Goal: Task Accomplishment & Management: Manage account settings

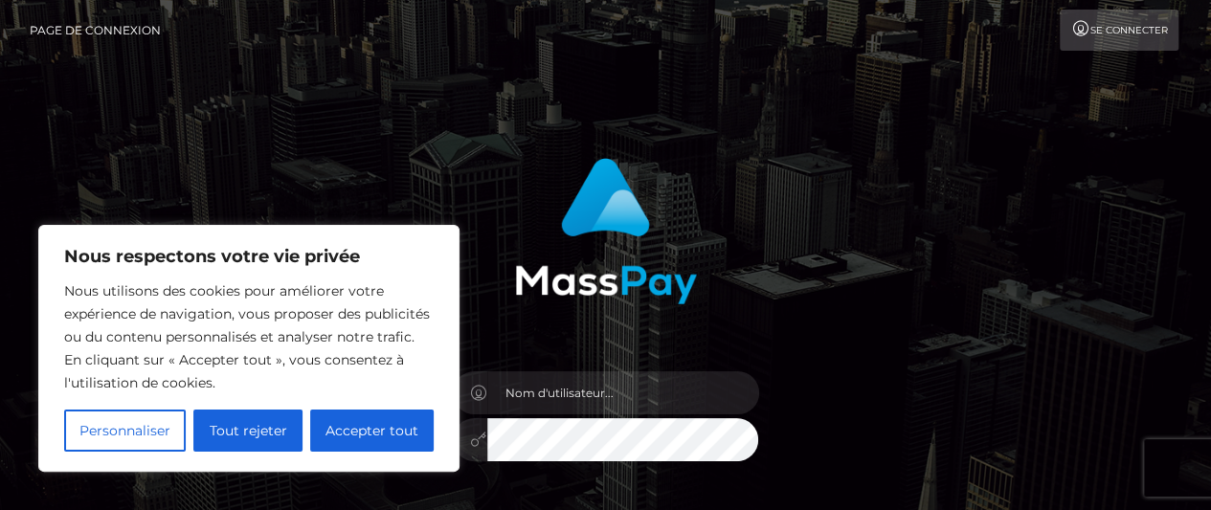
click at [404, 420] on button "Accepter tout" at bounding box center [372, 431] width 124 height 42
checkbox input "true"
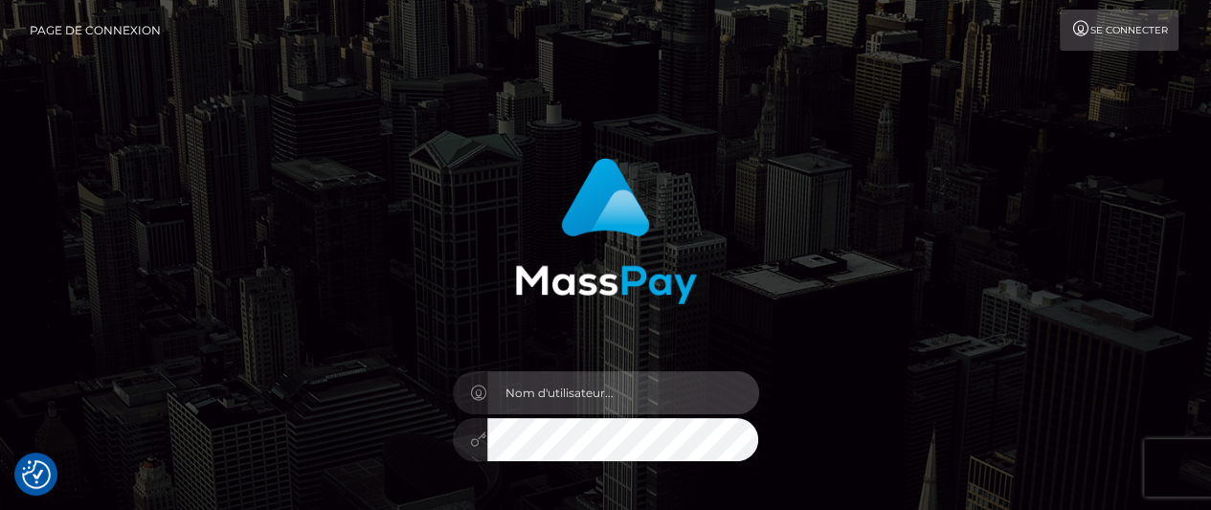
click at [514, 390] on input "text" at bounding box center [623, 393] width 272 height 43
click at [611, 393] on input "text" at bounding box center [623, 393] width 272 height 43
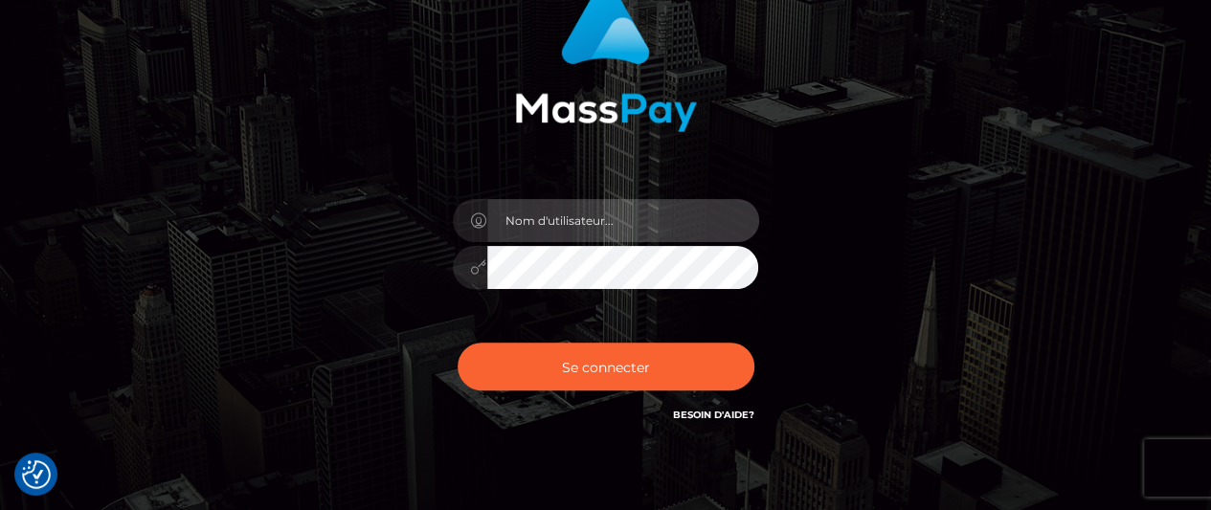
scroll to position [264, 0]
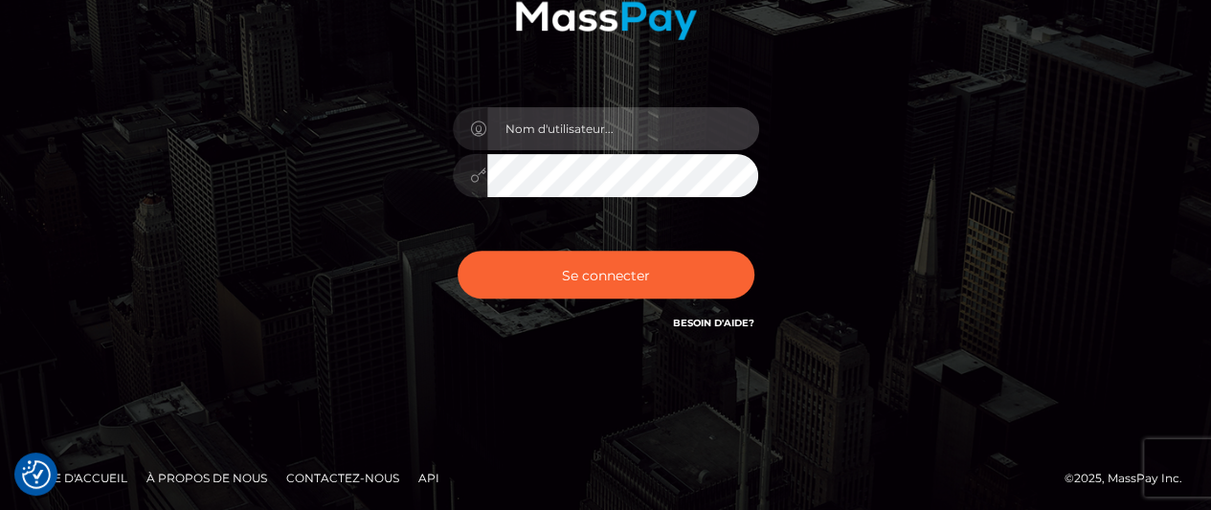
click at [580, 124] on input "text" at bounding box center [623, 128] width 272 height 43
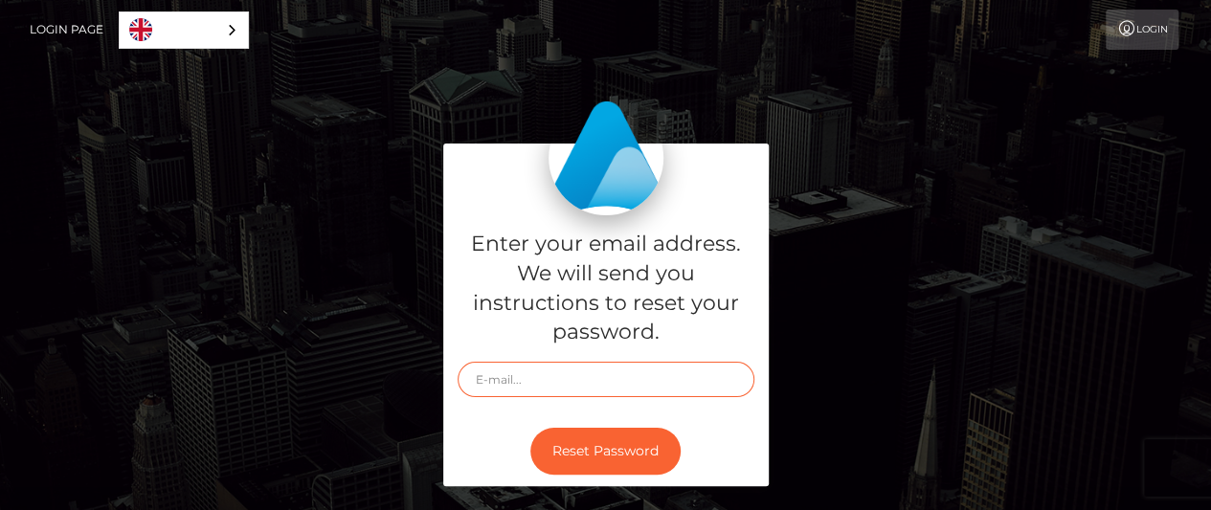
click at [578, 380] on input "text" at bounding box center [606, 379] width 297 height 35
click at [211, 41] on link "English" at bounding box center [184, 29] width 128 height 35
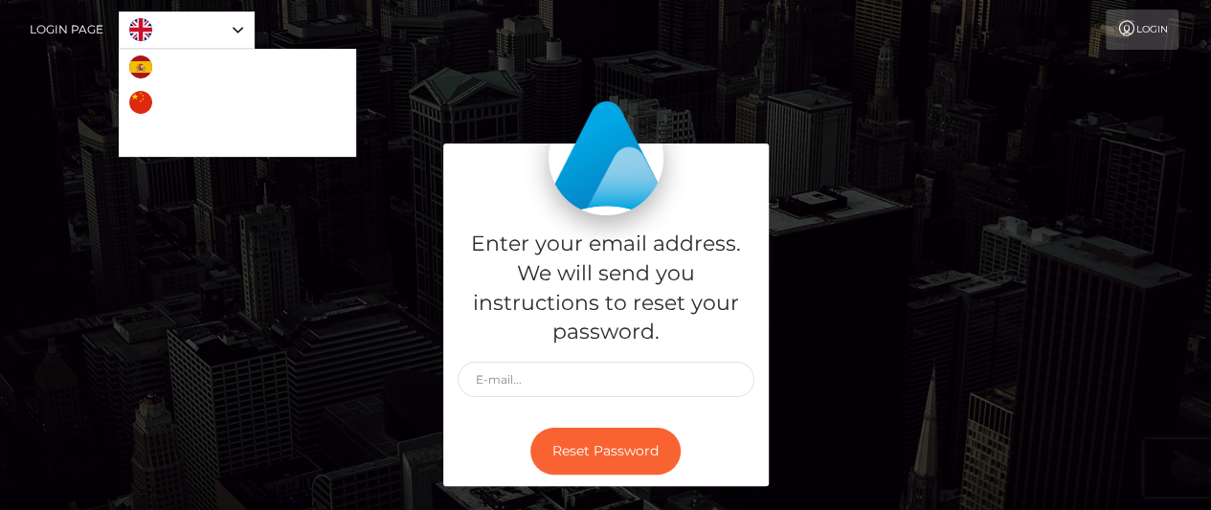
click at [222, 36] on link "English" at bounding box center [187, 29] width 134 height 35
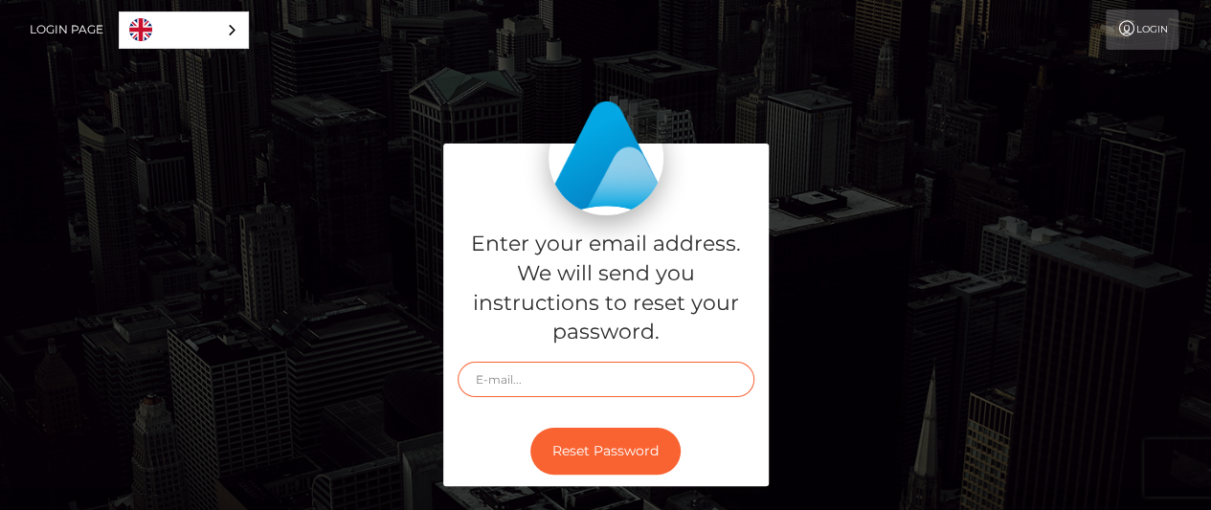
click at [511, 382] on input "text" at bounding box center [606, 379] width 297 height 35
type input "[EMAIL_ADDRESS][DOMAIN_NAME]"
click at [530, 428] on button "Reset Password" at bounding box center [605, 451] width 150 height 47
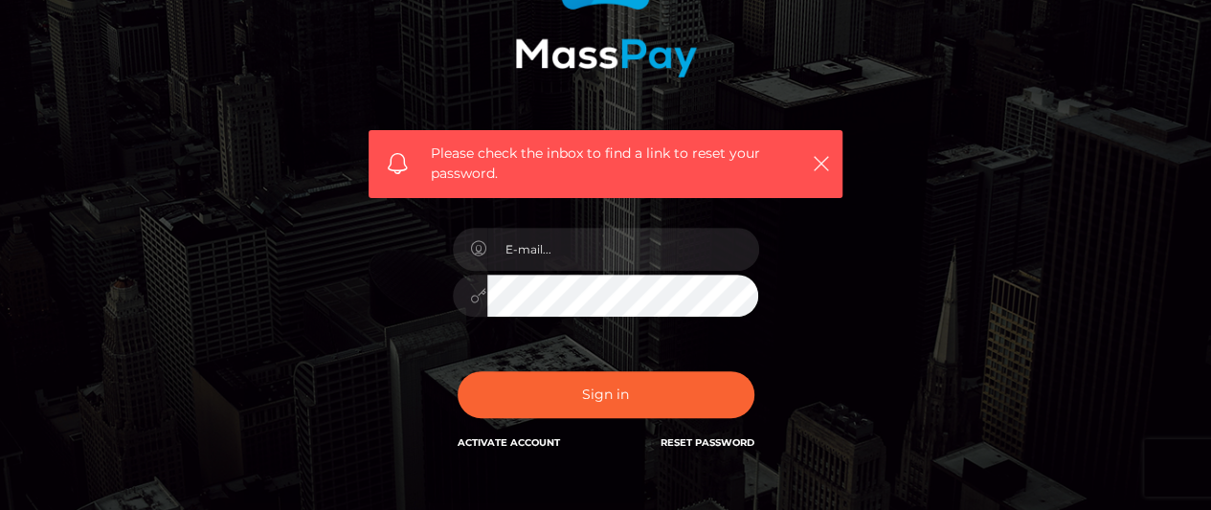
scroll to position [287, 0]
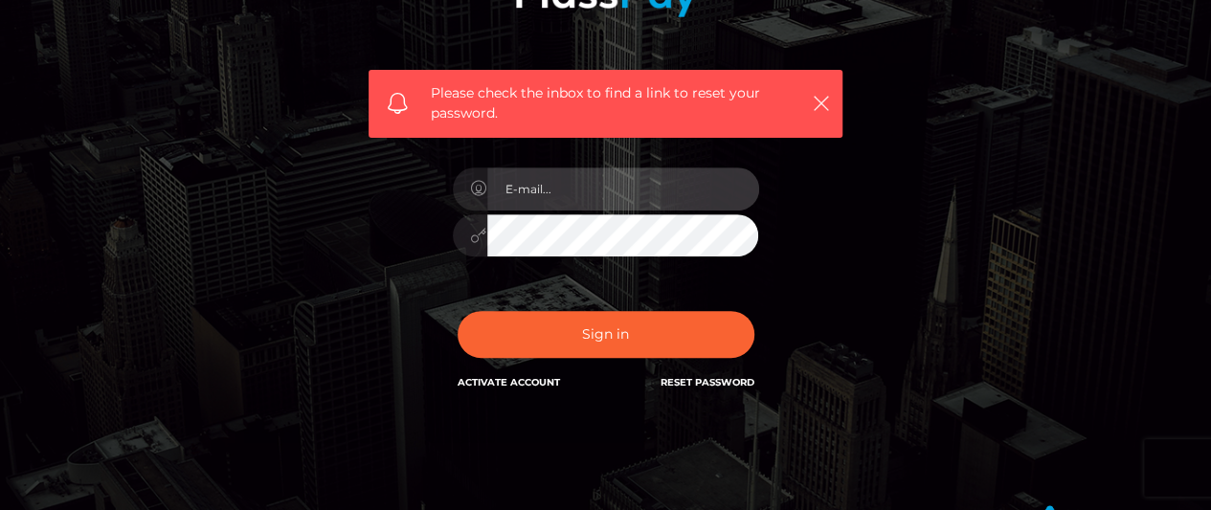
click at [623, 192] on input "email" at bounding box center [623, 189] width 272 height 43
type input "[EMAIL_ADDRESS][DOMAIN_NAME]"
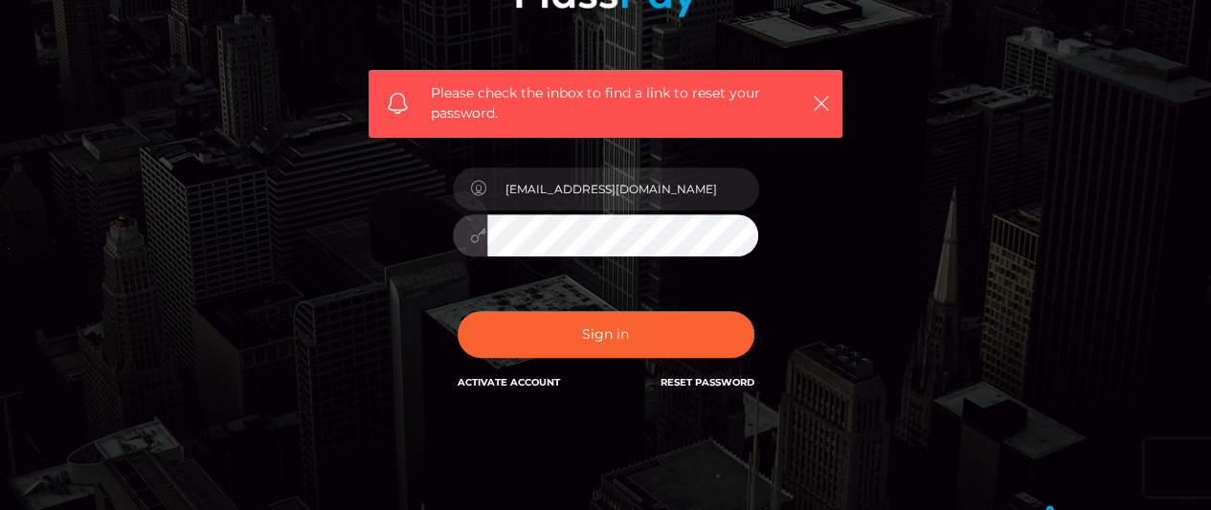
click at [458, 311] on button "Sign in" at bounding box center [606, 334] width 297 height 47
